Goal: Task Accomplishment & Management: Manage account settings

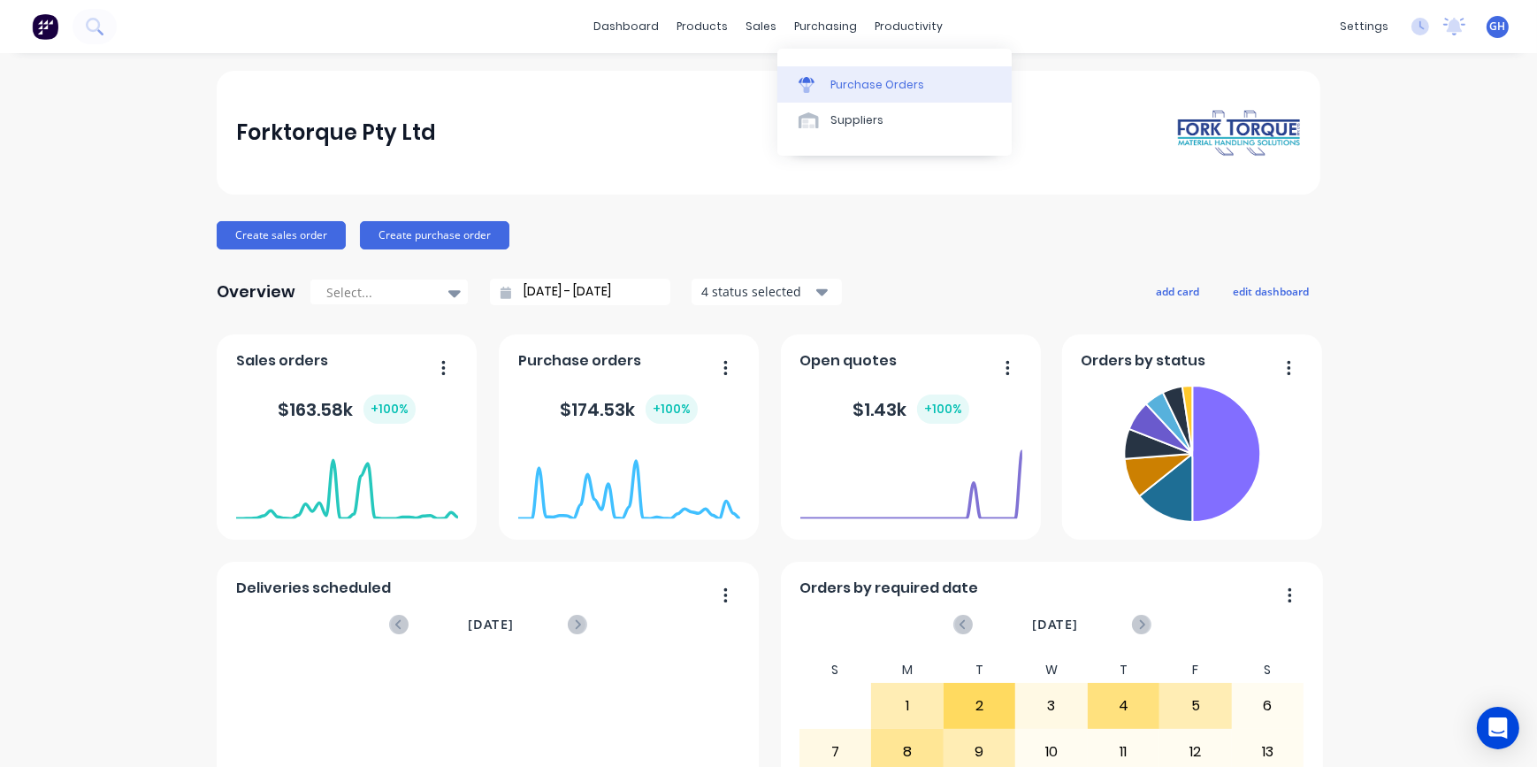
click at [878, 83] on div "Purchase Orders" at bounding box center [878, 85] width 94 height 16
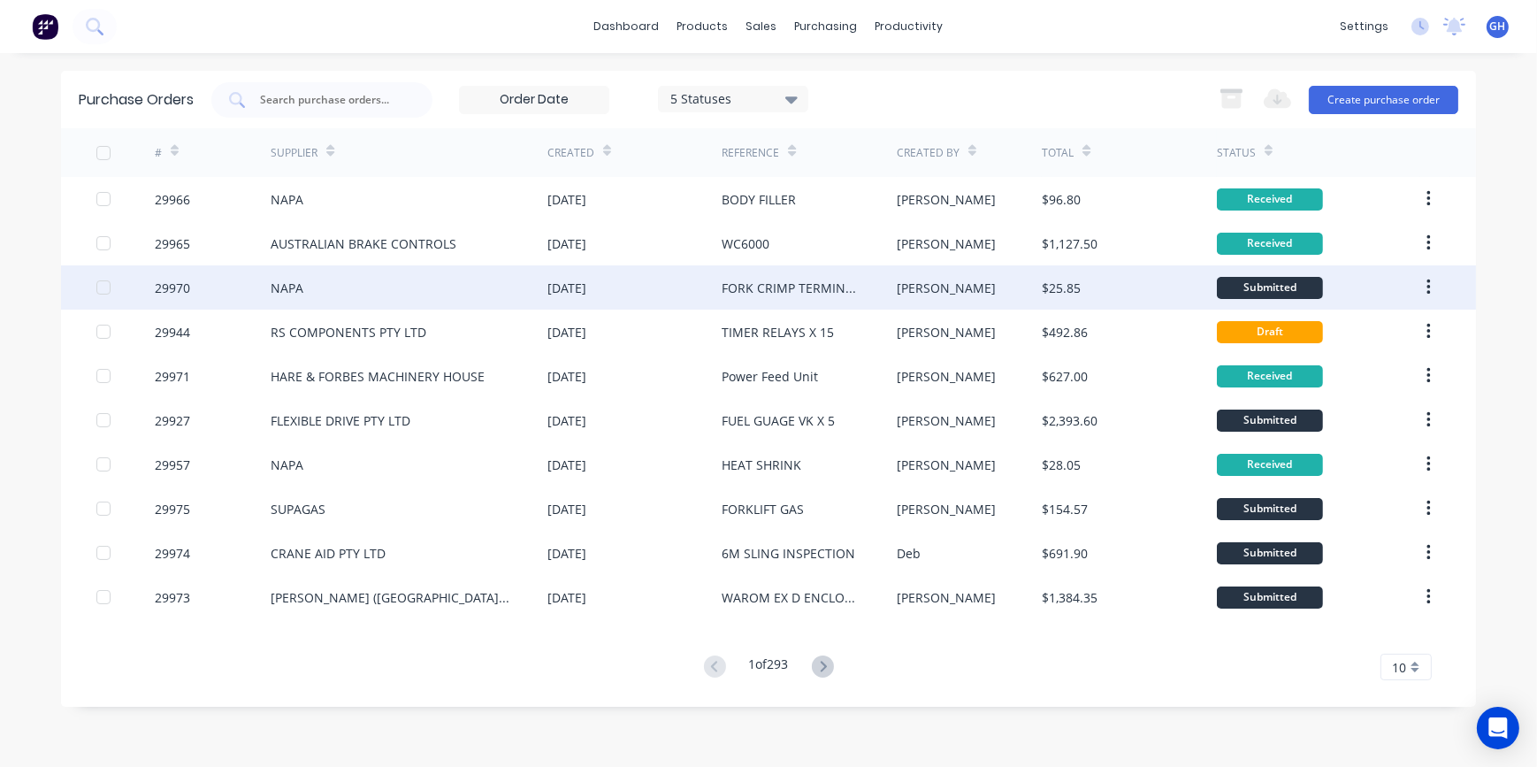
click at [854, 289] on div "FORK CRIMP TERMINALS" at bounding box center [791, 288] width 139 height 19
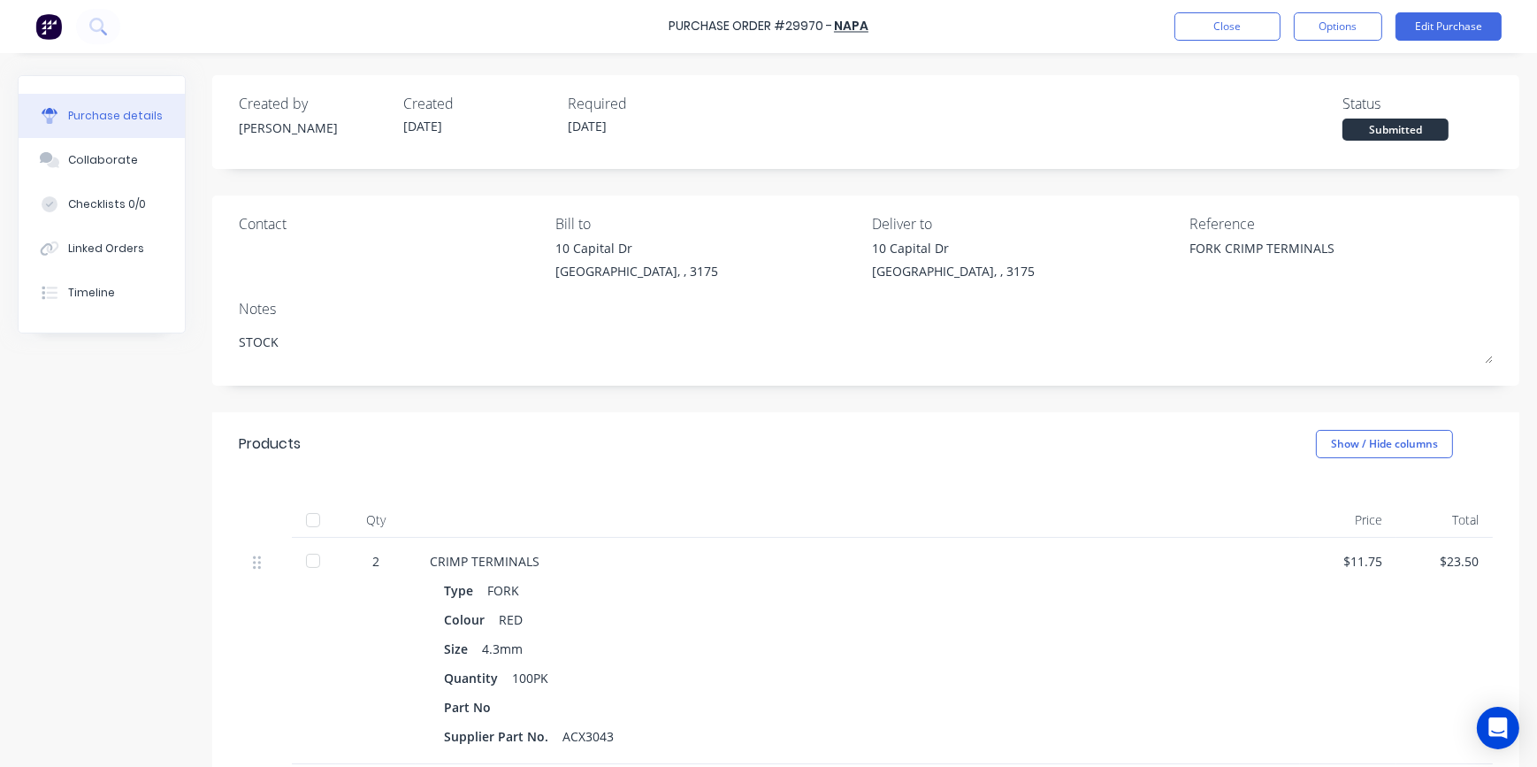
click at [319, 561] on div at bounding box center [312, 560] width 35 height 35
click at [1443, 22] on button "Edit Purchase" at bounding box center [1449, 26] width 106 height 28
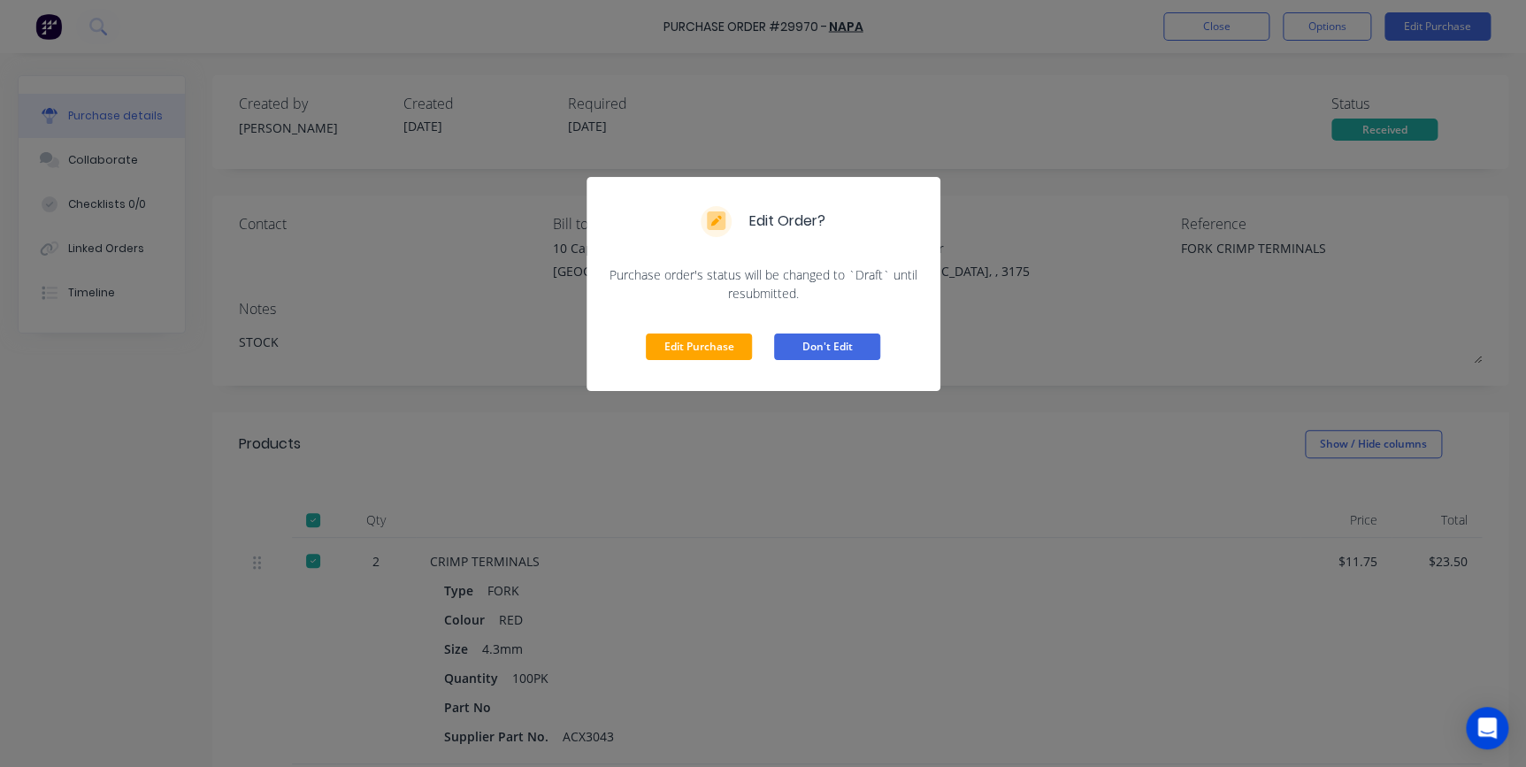
click at [802, 351] on button "Don't Edit" at bounding box center [827, 346] width 106 height 27
type textarea "x"
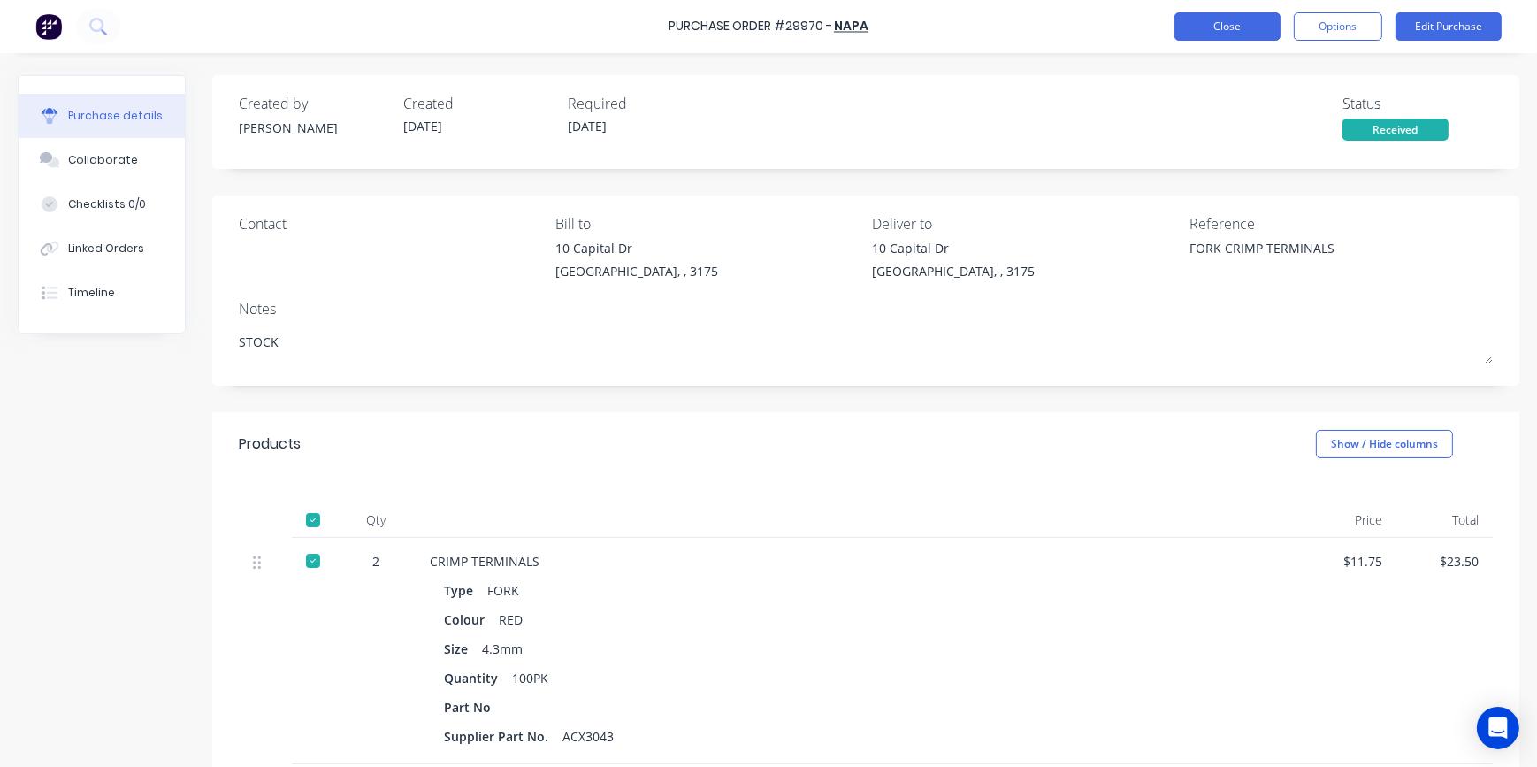
click at [1228, 37] on button "Close" at bounding box center [1228, 26] width 106 height 28
